Goal: Task Accomplishment & Management: Complete application form

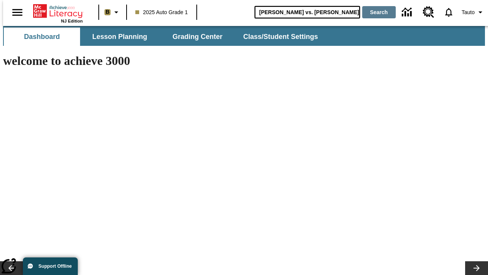
type input "[PERSON_NAME] vs. [PERSON_NAME]"
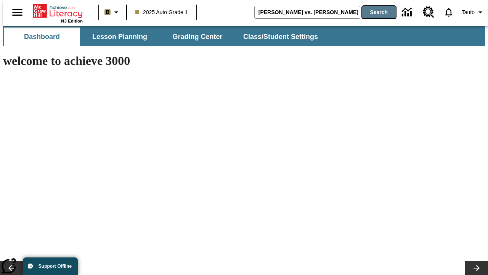
click at [374, 12] on button "Search" at bounding box center [379, 12] width 34 height 12
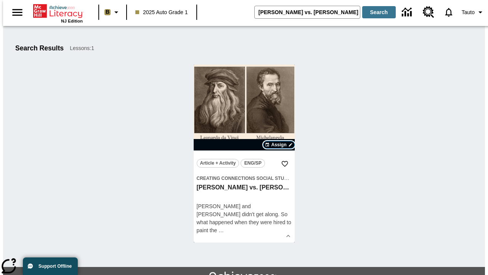
click at [279, 145] on span "Assign" at bounding box center [278, 144] width 15 height 7
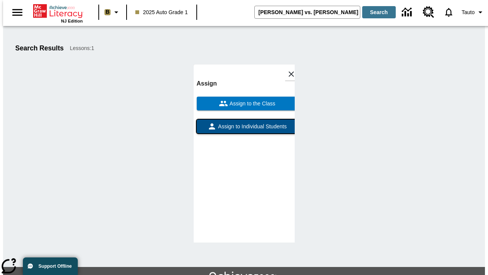
click at [244, 122] on span "Assign to Individual Students" at bounding box center [252, 126] width 70 height 8
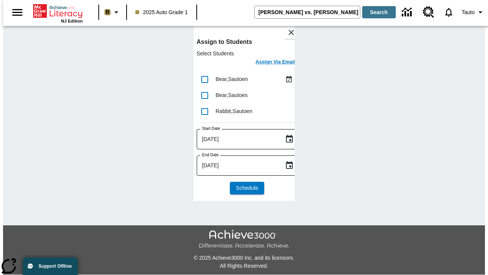
click at [270, 63] on h6 "Assign Via Email" at bounding box center [275, 62] width 40 height 9
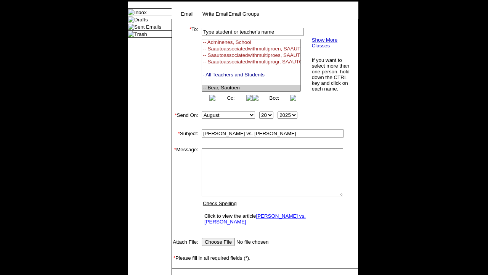
select select "U,22992008,1"
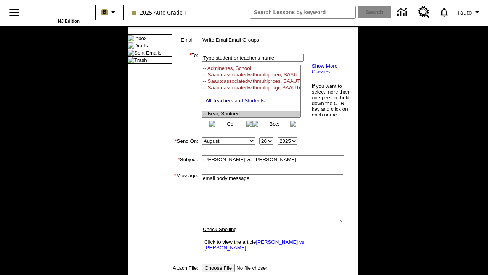
scroll to position [138, 0]
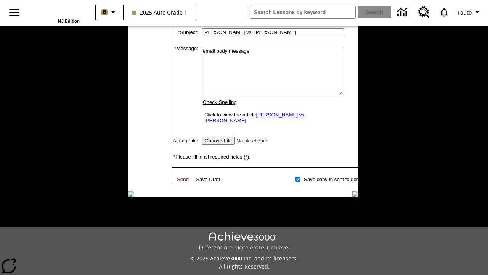
type textarea "email body message"
click at [183, 176] on link "Send" at bounding box center [183, 179] width 12 height 6
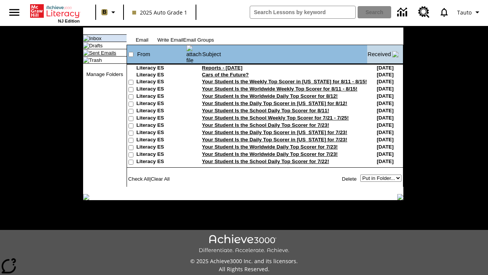
click at [95, 56] on link "Sent Emails" at bounding box center [102, 53] width 27 height 6
